Goal: Task Accomplishment & Management: Manage account settings

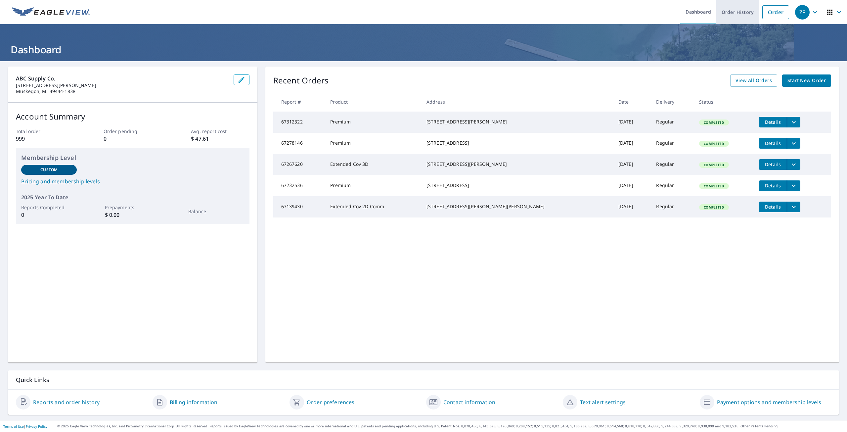
click at [724, 13] on link "Order History" at bounding box center [737, 12] width 43 height 24
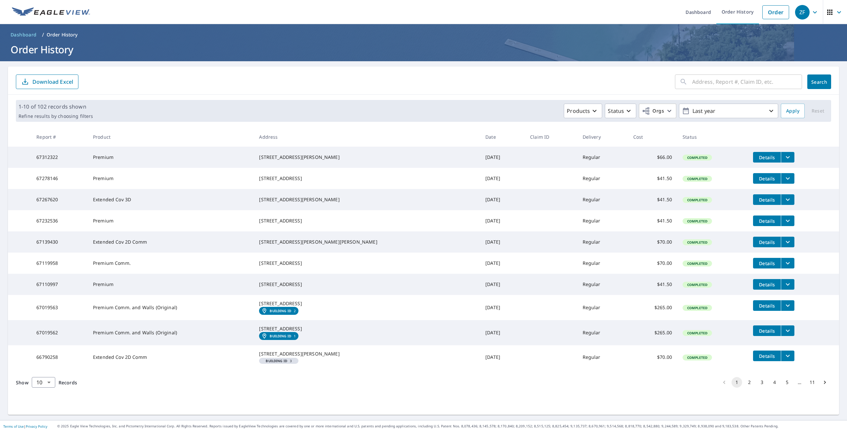
click at [319, 203] on div "[STREET_ADDRESS][PERSON_NAME]" at bounding box center [367, 199] width 216 height 7
click at [757, 203] on span "Details" at bounding box center [767, 200] width 20 height 6
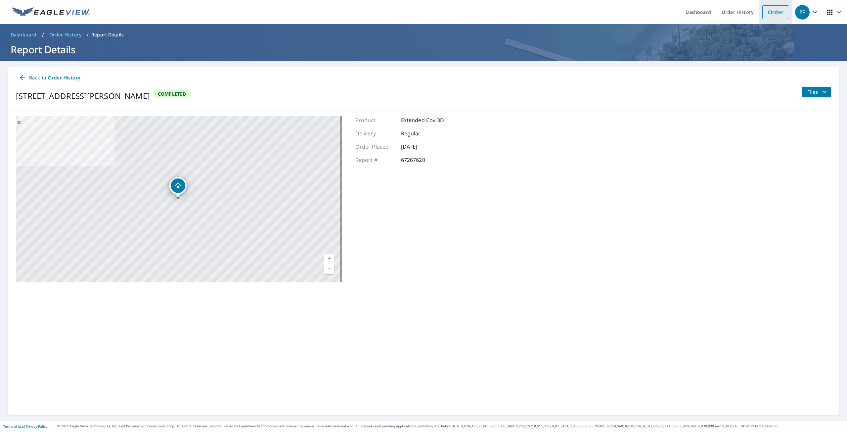
click at [766, 11] on link "Order" at bounding box center [775, 12] width 27 height 14
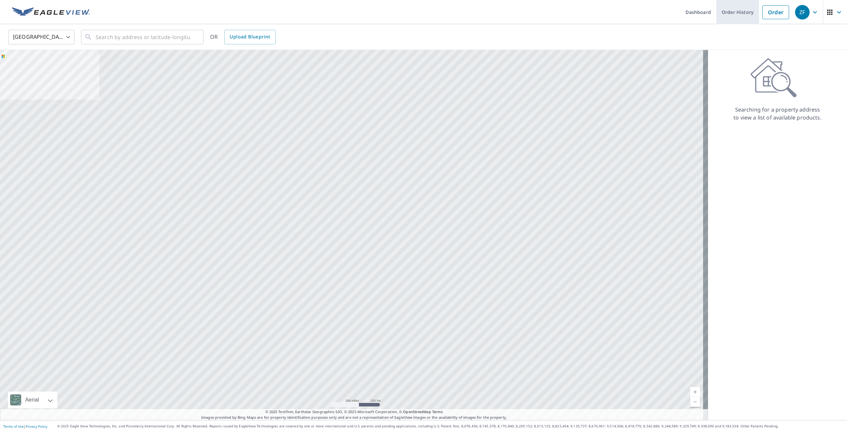
click at [736, 13] on link "Order History" at bounding box center [737, 12] width 43 height 24
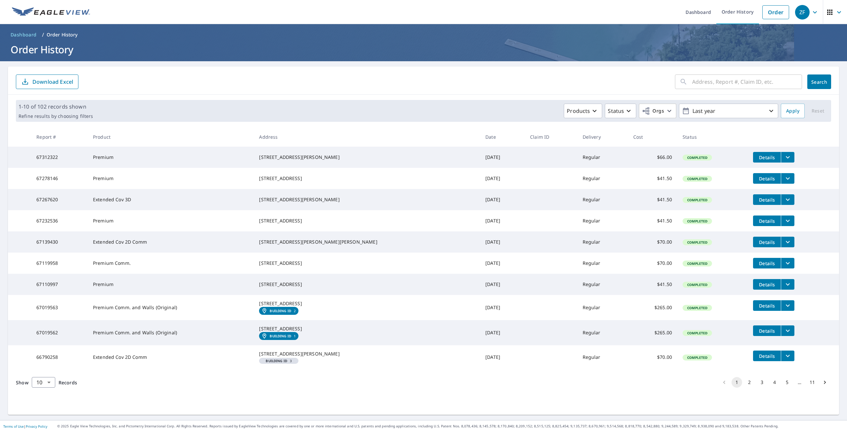
click at [784, 203] on icon "filesDropdownBtn-67267620" at bounding box center [788, 200] width 8 height 8
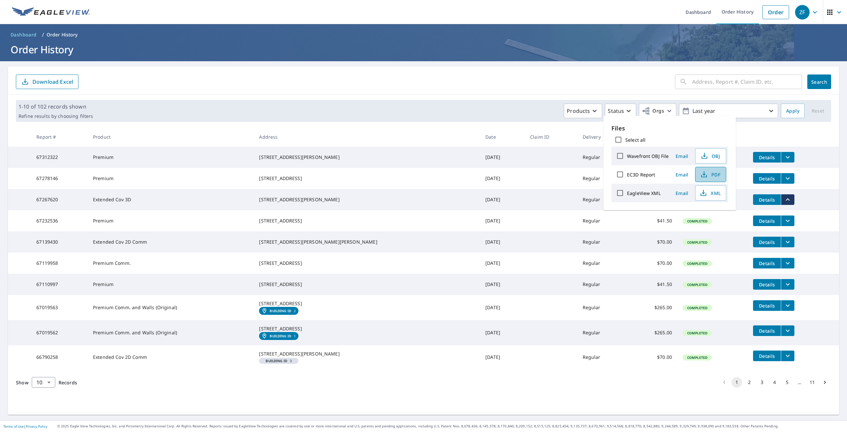
click at [714, 177] on span "PDF" at bounding box center [709, 174] width 21 height 8
